Goal: Task Accomplishment & Management: Manage account settings

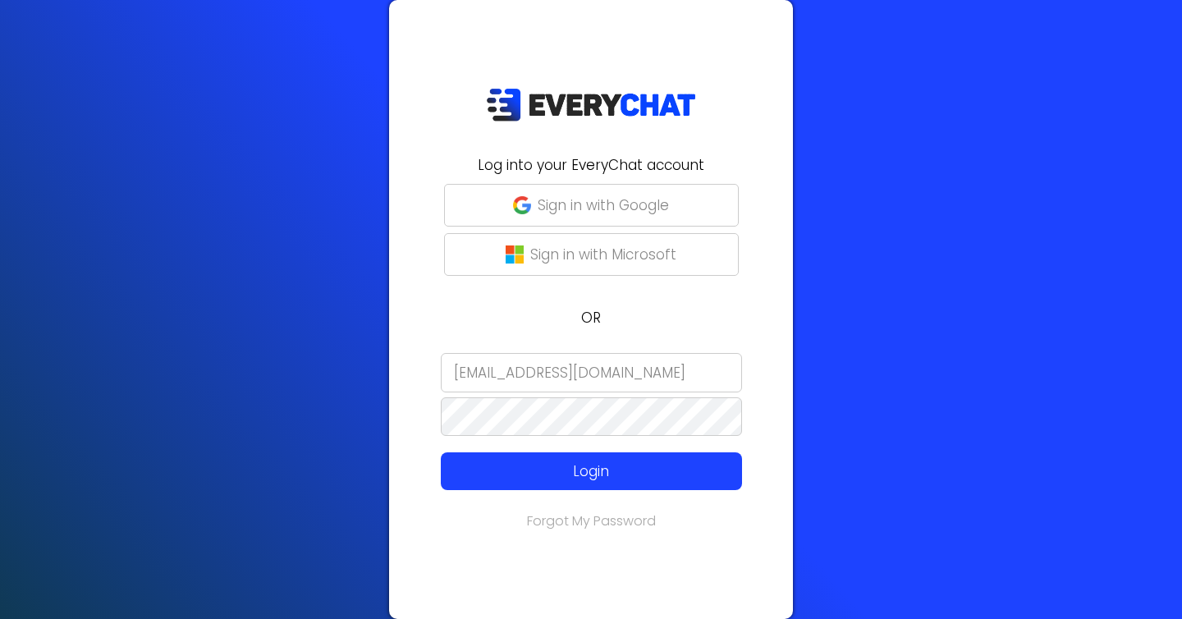
click at [399, 531] on div at bounding box center [399, 531] width 0 height 0
type input "[PERSON_NAME][EMAIL_ADDRESS][DOMAIN_NAME]"
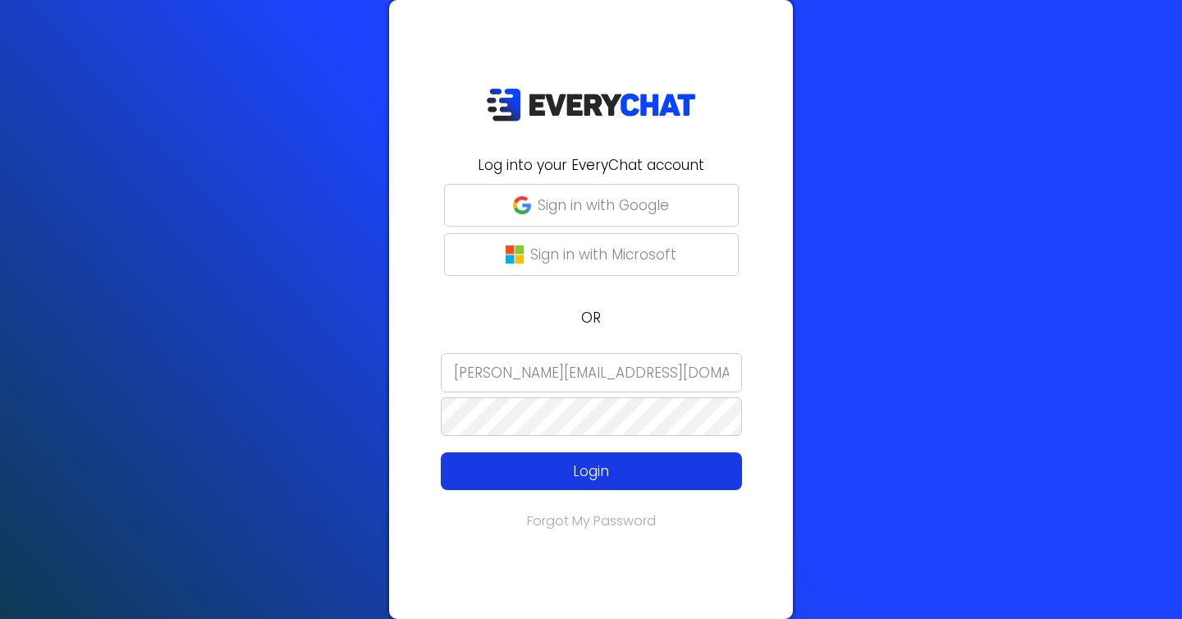
click at [598, 483] on button "Login" at bounding box center [591, 471] width 301 height 38
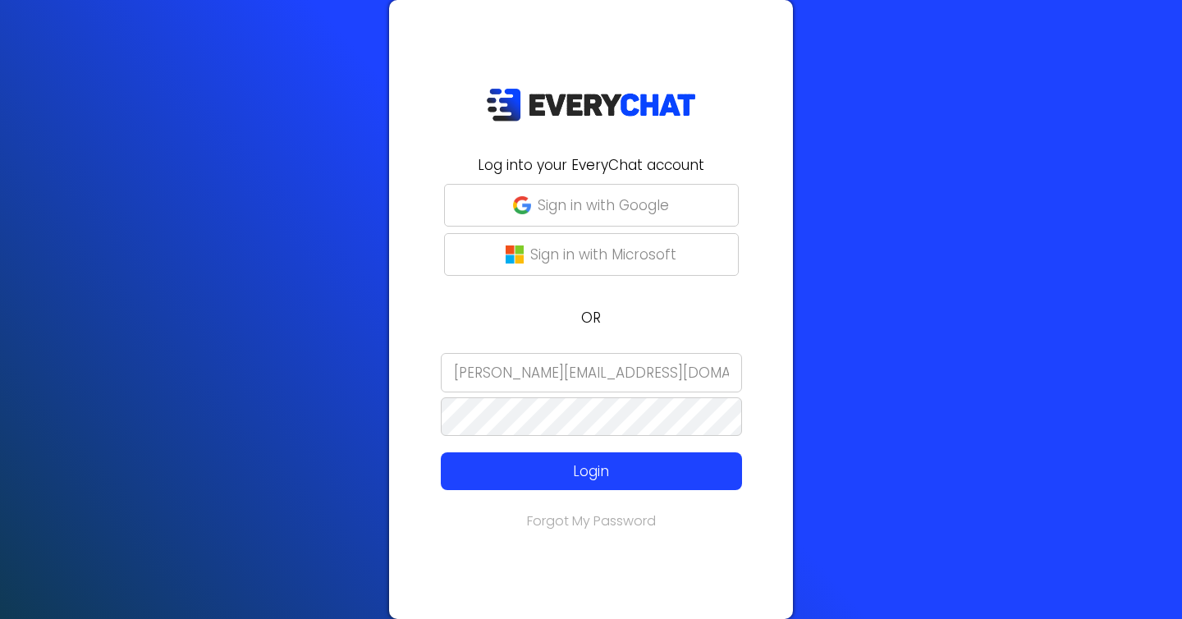
click at [488, 366] on input "[PERSON_NAME][EMAIL_ADDRESS][DOMAIN_NAME]" at bounding box center [591, 372] width 301 height 39
click at [494, 369] on input "[PERSON_NAME]" at bounding box center [591, 372] width 301 height 39
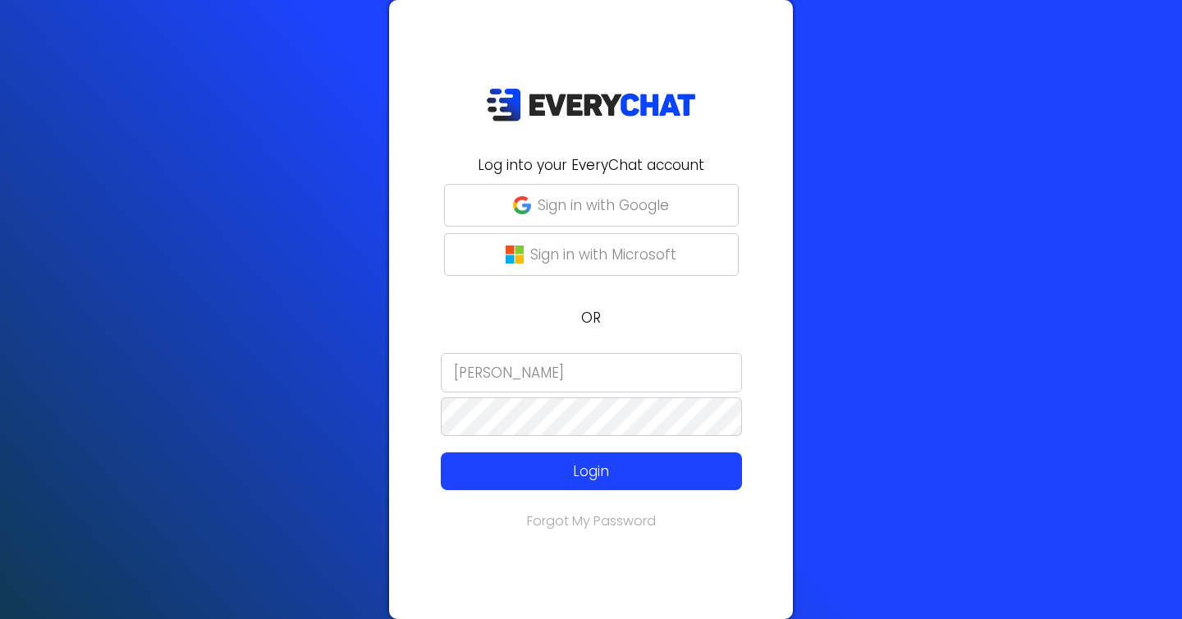
click at [494, 369] on input "[PERSON_NAME]" at bounding box center [591, 372] width 301 height 39
type input "j"
type input "[EMAIL_ADDRESS][DOMAIN_NAME]"
click at [552, 492] on div "Log into your EveryChat account Sign in with Google Sign in with Microsoft OR A…" at bounding box center [591, 309] width 404 height 619
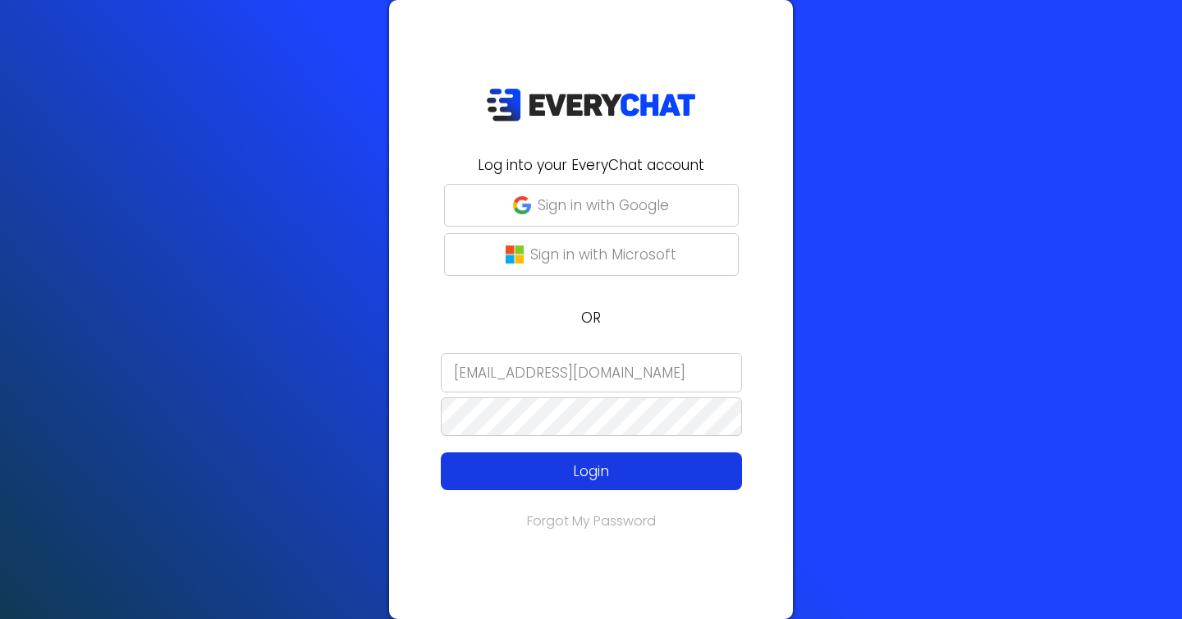
click at [552, 463] on p "Login" at bounding box center [591, 470] width 240 height 21
